Goal: Task Accomplishment & Management: Manage account settings

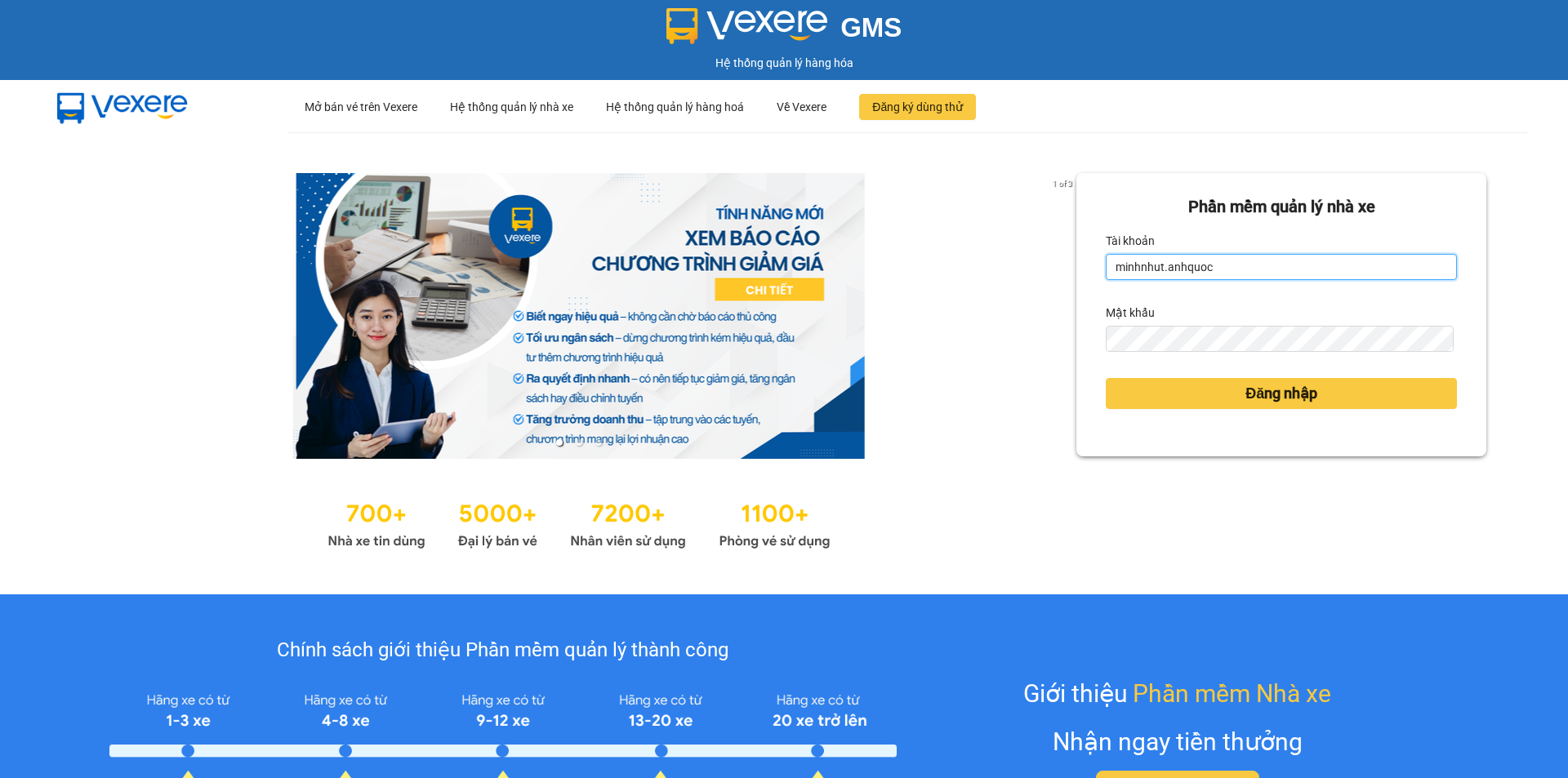
click at [1180, 257] on input "minhnhut.anhquoc" at bounding box center [1281, 267] width 351 height 26
type input "quoctrung.anhquoc"
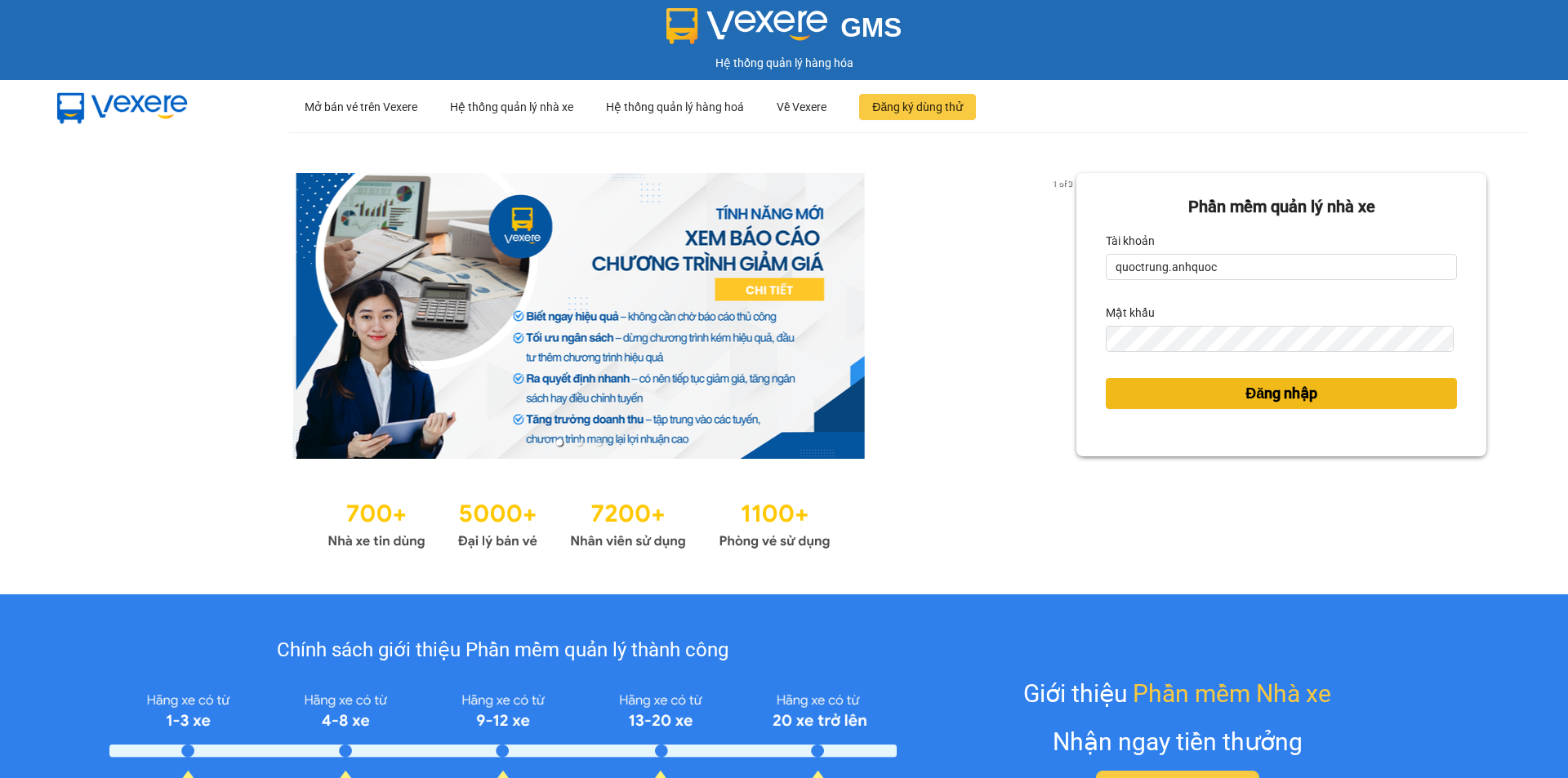
click at [1132, 396] on button "Đăng nhập" at bounding box center [1281, 393] width 351 height 31
